Goal: Task Accomplishment & Management: Use online tool/utility

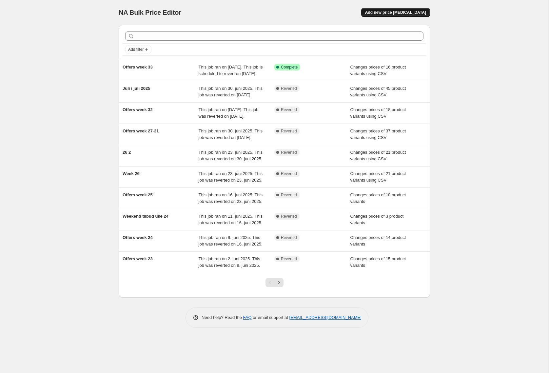
click at [402, 16] on button "Add new price change job" at bounding box center [396, 12] width 69 height 9
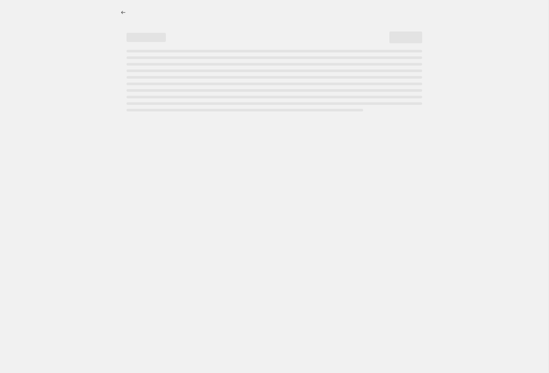
select select "percentage"
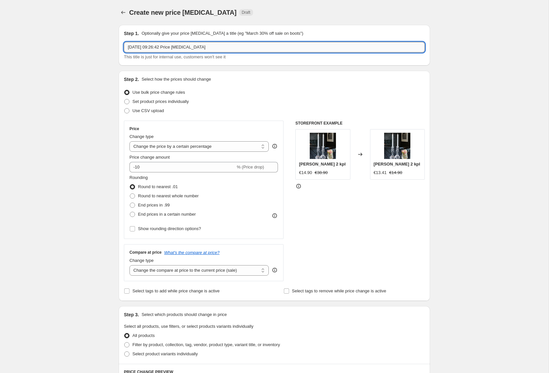
click at [225, 46] on input "18. aug. 2025, 09:26:42 Price change job" at bounding box center [274, 47] width 301 height 10
drag, startPoint x: 224, startPoint y: 46, endPoint x: -18, endPoint y: 36, distance: 242.3
click at [124, 42] on input "18. aug. 2025, 09:26:42 Price change job" at bounding box center [274, 47] width 301 height 10
type input "Offers week 34"
click at [127, 113] on span at bounding box center [126, 110] width 5 height 5
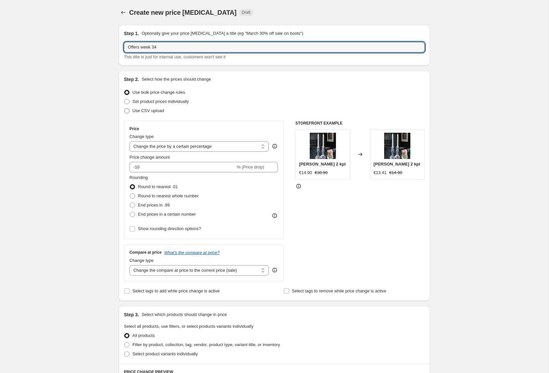
click at [125, 109] on input "Use CSV upload" at bounding box center [124, 108] width 0 height 0
radio input "true"
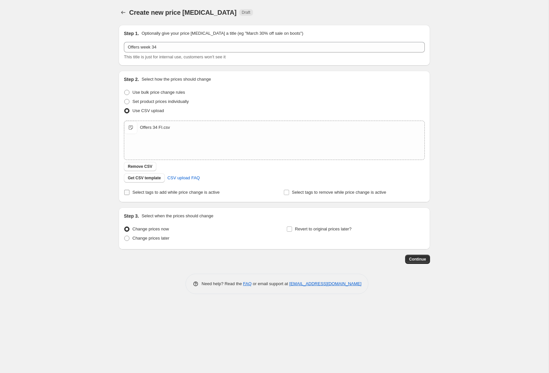
click at [130, 194] on label "Select tags to add while price change is active" at bounding box center [172, 192] width 96 height 9
click at [130, 194] on input "Select tags to add while price change is active" at bounding box center [126, 192] width 5 height 5
checkbox input "true"
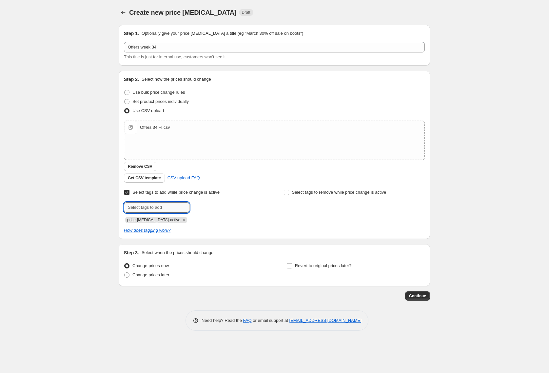
click at [151, 207] on input "text" at bounding box center [157, 207] width 66 height 10
type input "campaign_weekly"
click at [204, 205] on span "Add campaign_wee..." at bounding box center [215, 206] width 40 height 5
click at [125, 275] on span at bounding box center [126, 275] width 5 height 5
click at [125, 273] on input "Change prices later" at bounding box center [124, 273] width 0 height 0
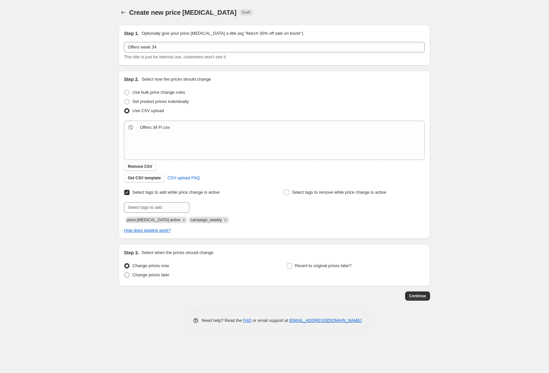
radio input "true"
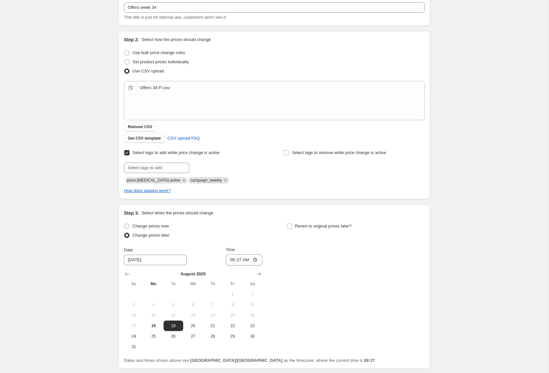
scroll to position [42, 0]
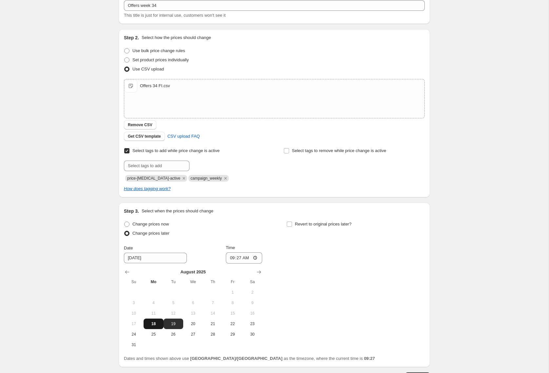
click at [153, 319] on button "18" at bounding box center [154, 324] width 20 height 10
type input "8/18/2025"
click at [249, 260] on input "09:27" at bounding box center [244, 258] width 37 height 11
type input "15:00"
click at [293, 224] on label "Revert to original prices later?" at bounding box center [319, 224] width 65 height 9
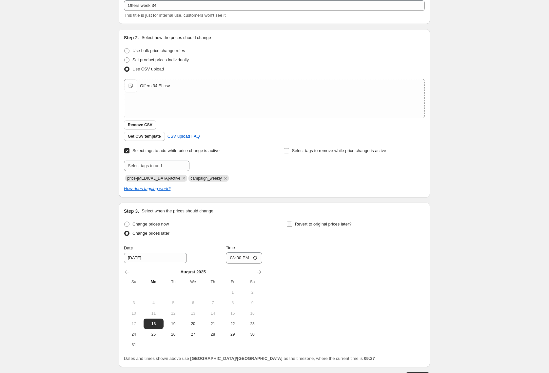
click at [292, 224] on input "Revert to original prices later?" at bounding box center [289, 224] width 5 height 5
checkbox input "true"
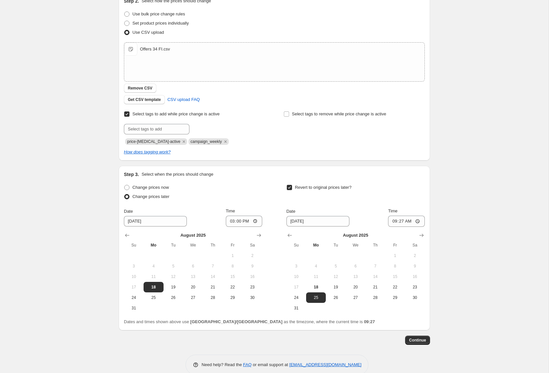
scroll to position [85, 0]
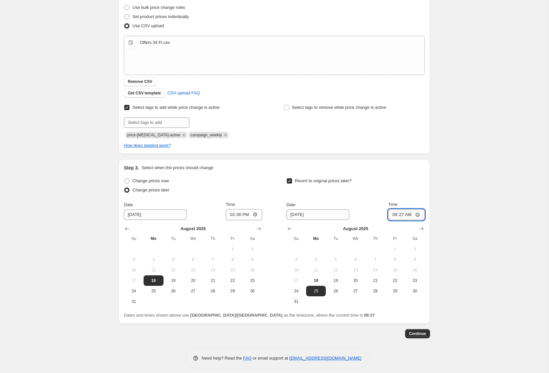
click at [406, 216] on input "09:27" at bounding box center [406, 214] width 37 height 11
type input "14:55"
click at [423, 335] on span "Continue" at bounding box center [417, 333] width 17 height 5
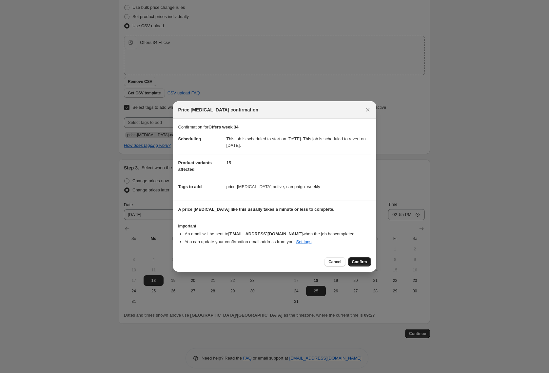
click at [361, 261] on span "Confirm" at bounding box center [359, 261] width 15 height 5
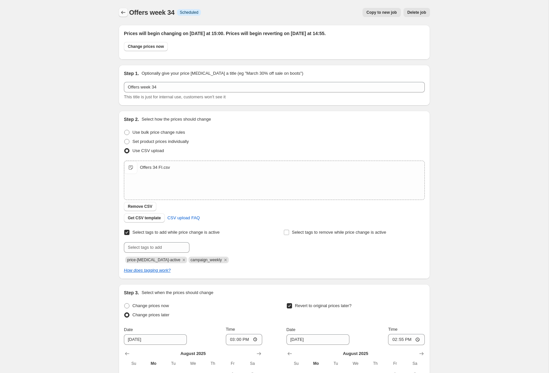
click at [124, 11] on icon "Price change jobs" at bounding box center [123, 12] width 7 height 7
